Goal: Use online tool/utility: Utilize a website feature to perform a specific function

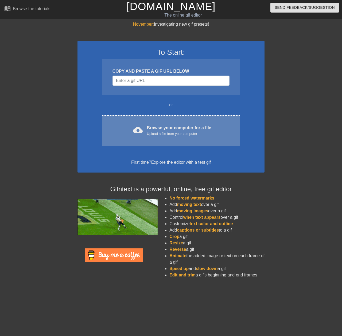
click at [154, 128] on div "Browse your computer for a file Upload a file from your computer" at bounding box center [179, 131] width 64 height 12
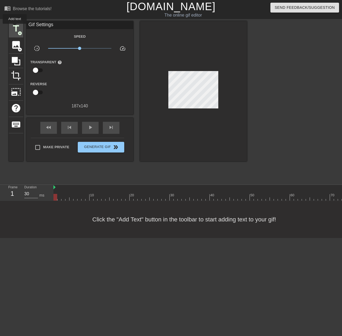
click at [15, 27] on span "title" at bounding box center [16, 28] width 10 height 10
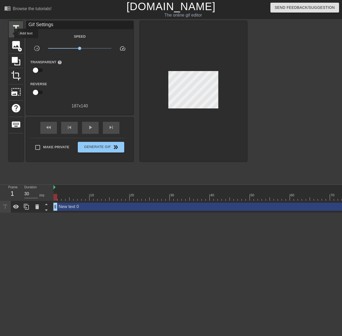
click at [11, 33] on span "title" at bounding box center [16, 28] width 10 height 10
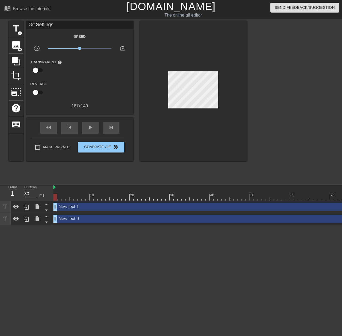
drag, startPoint x: 166, startPoint y: 84, endPoint x: 188, endPoint y: 128, distance: 49.7
click at [188, 128] on div at bounding box center [193, 91] width 107 height 140
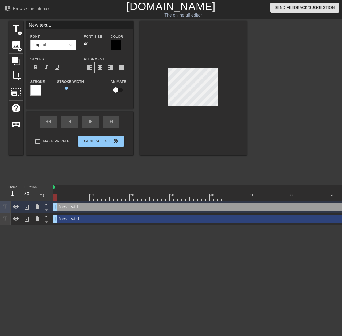
click at [48, 24] on input "New text 1" at bounding box center [79, 25] width 107 height 8
type input "New text 0"
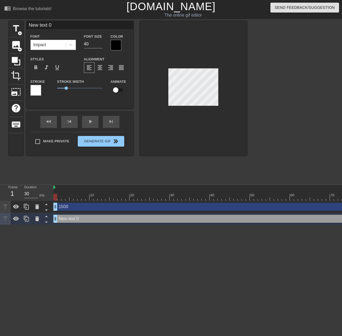
drag, startPoint x: 56, startPoint y: 25, endPoint x: -89, endPoint y: 26, distance: 145.2
click at [0, 26] on html "menu_book Browse the tutorials! [DOMAIN_NAME] The online gif editor Send Feedba…" at bounding box center [171, 112] width 342 height 225
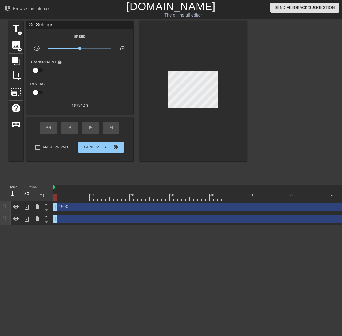
click at [108, 159] on div "title add_circle image add_circle crop photo_size_select_large help keyboard Gi…" at bounding box center [128, 101] width 238 height 160
click at [103, 149] on span "Generate Gif double_arrow" at bounding box center [101, 147] width 42 height 6
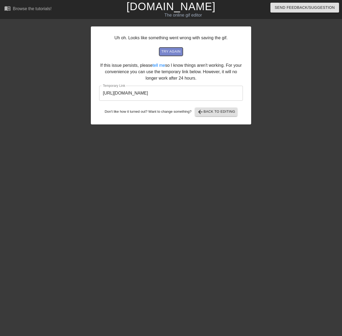
click at [169, 54] on span "try again" at bounding box center [170, 52] width 19 height 6
click at [127, 95] on input "[URL][DOMAIN_NAME]" at bounding box center [171, 93] width 144 height 15
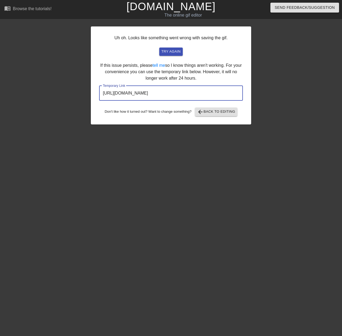
click at [127, 95] on input "[URL][DOMAIN_NAME]" at bounding box center [171, 93] width 144 height 15
